Goal: Information Seeking & Learning: Learn about a topic

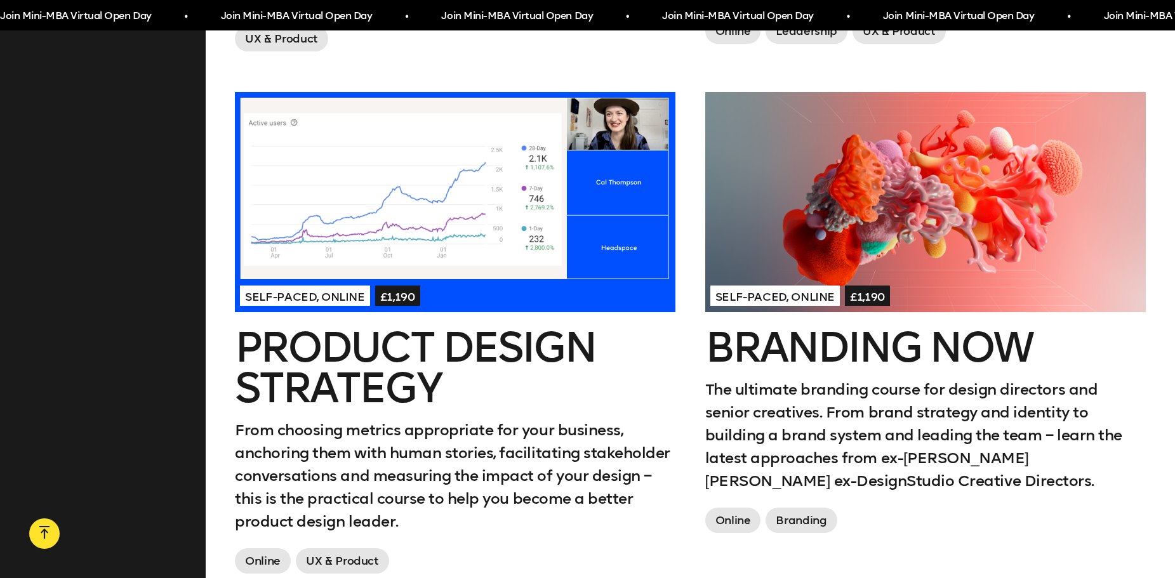
scroll to position [1015, 0]
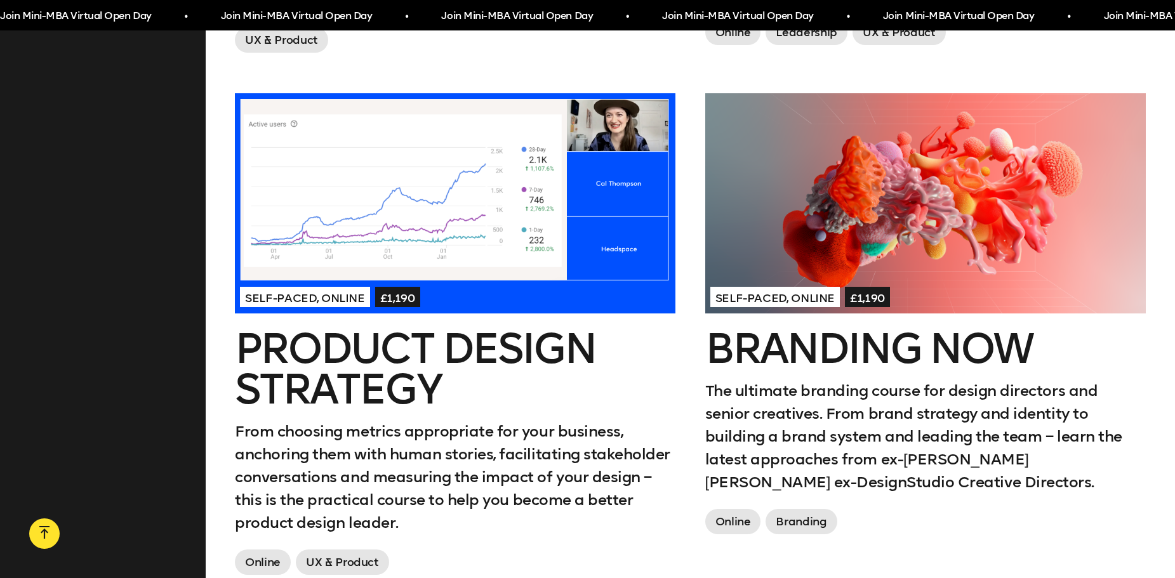
click at [909, 192] on div at bounding box center [925, 203] width 440 height 220
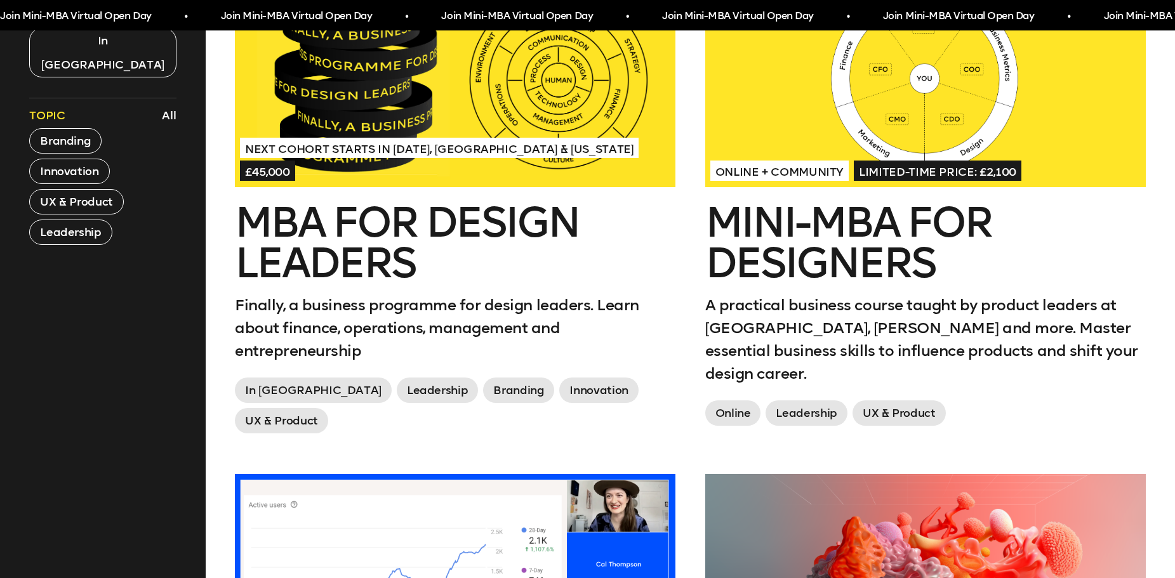
scroll to position [190, 0]
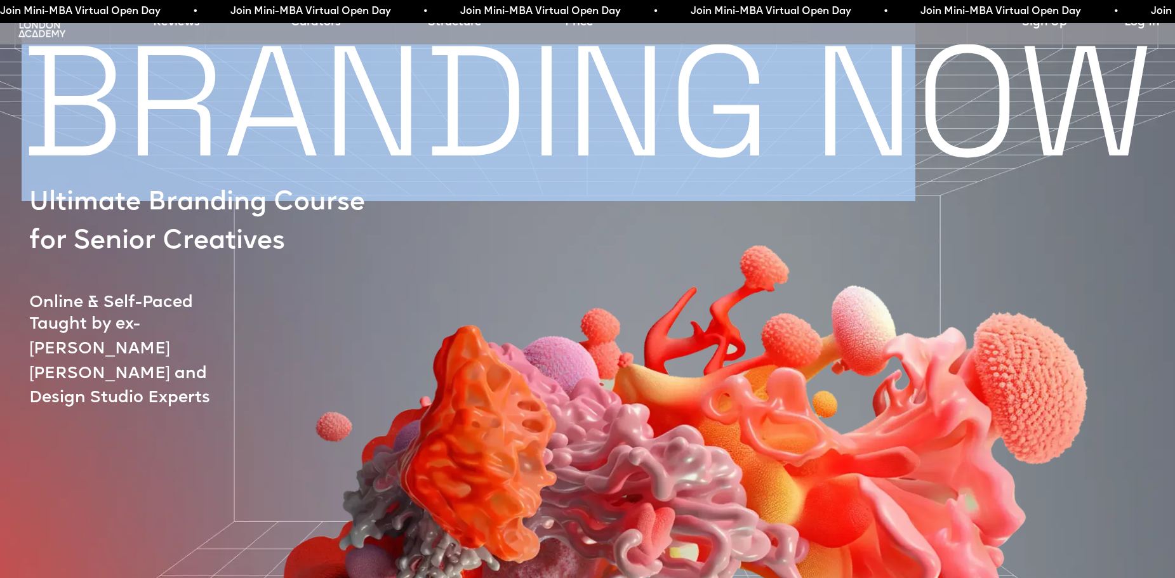
drag, startPoint x: 41, startPoint y: 98, endPoint x: 939, endPoint y: 86, distance: 898.0
click at [939, 86] on h1 "BRANDING NOW" at bounding box center [587, 108] width 1175 height 111
drag, startPoint x: 402, startPoint y: 102, endPoint x: 379, endPoint y: 114, distance: 25.0
click at [402, 102] on img at bounding box center [675, 420] width 990 height 672
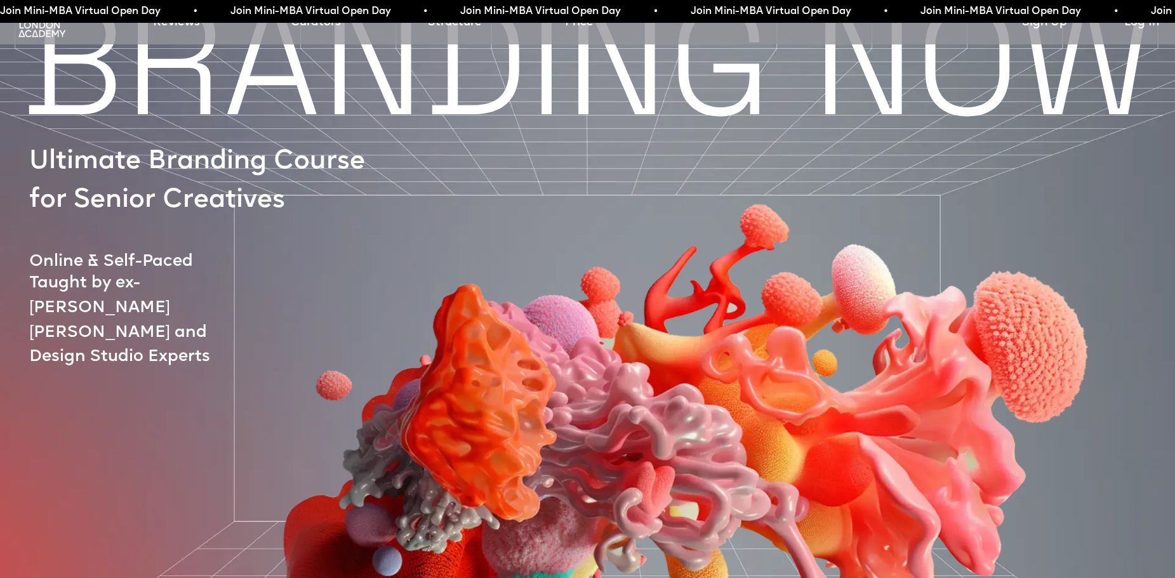
scroll to position [63, 0]
